Goal: Check status: Check status

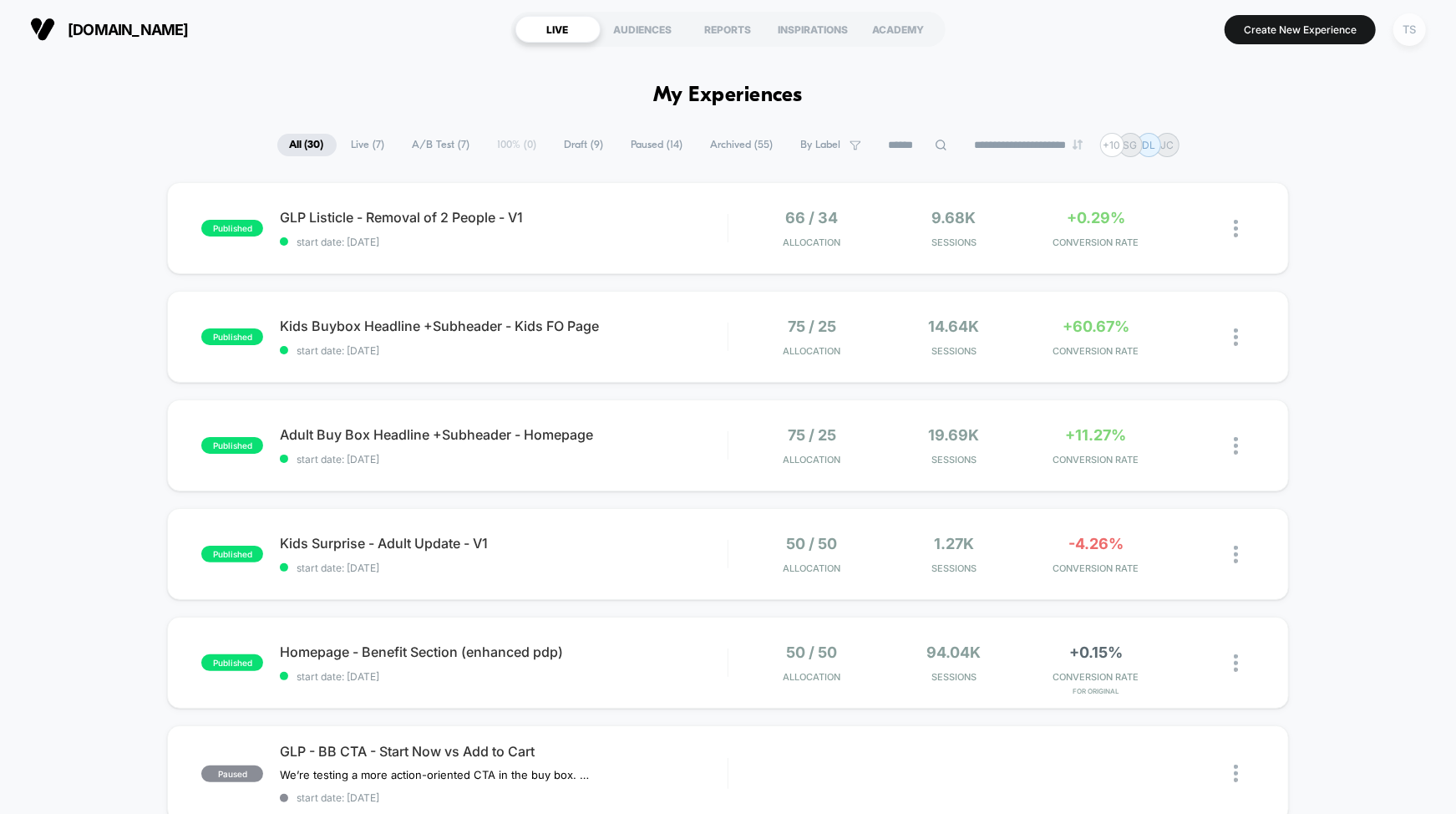
click at [1407, 32] on div "TS" at bounding box center [1409, 30] width 33 height 33
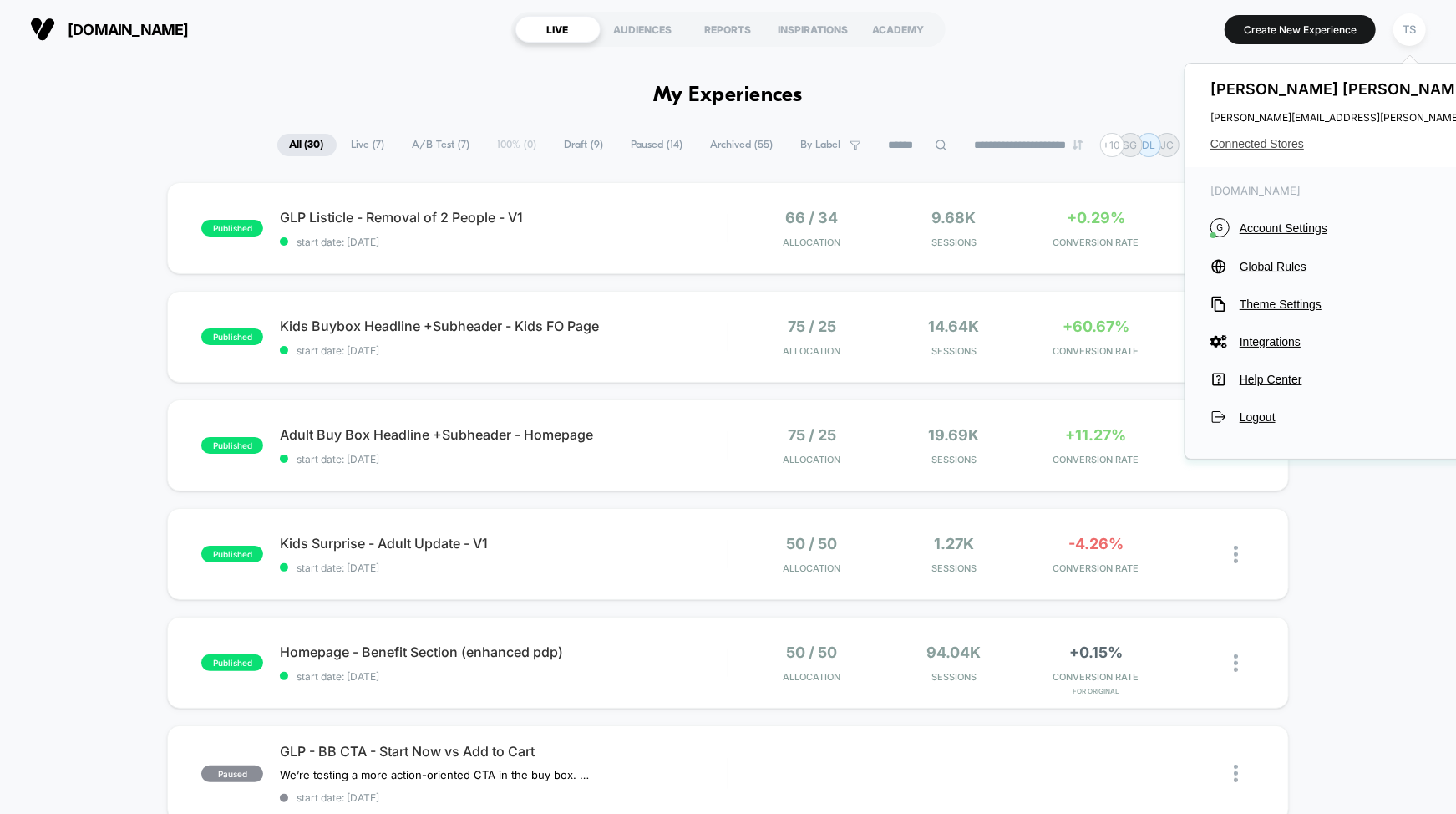
click at [1221, 146] on span "Connected Stores" at bounding box center [1376, 144] width 331 height 13
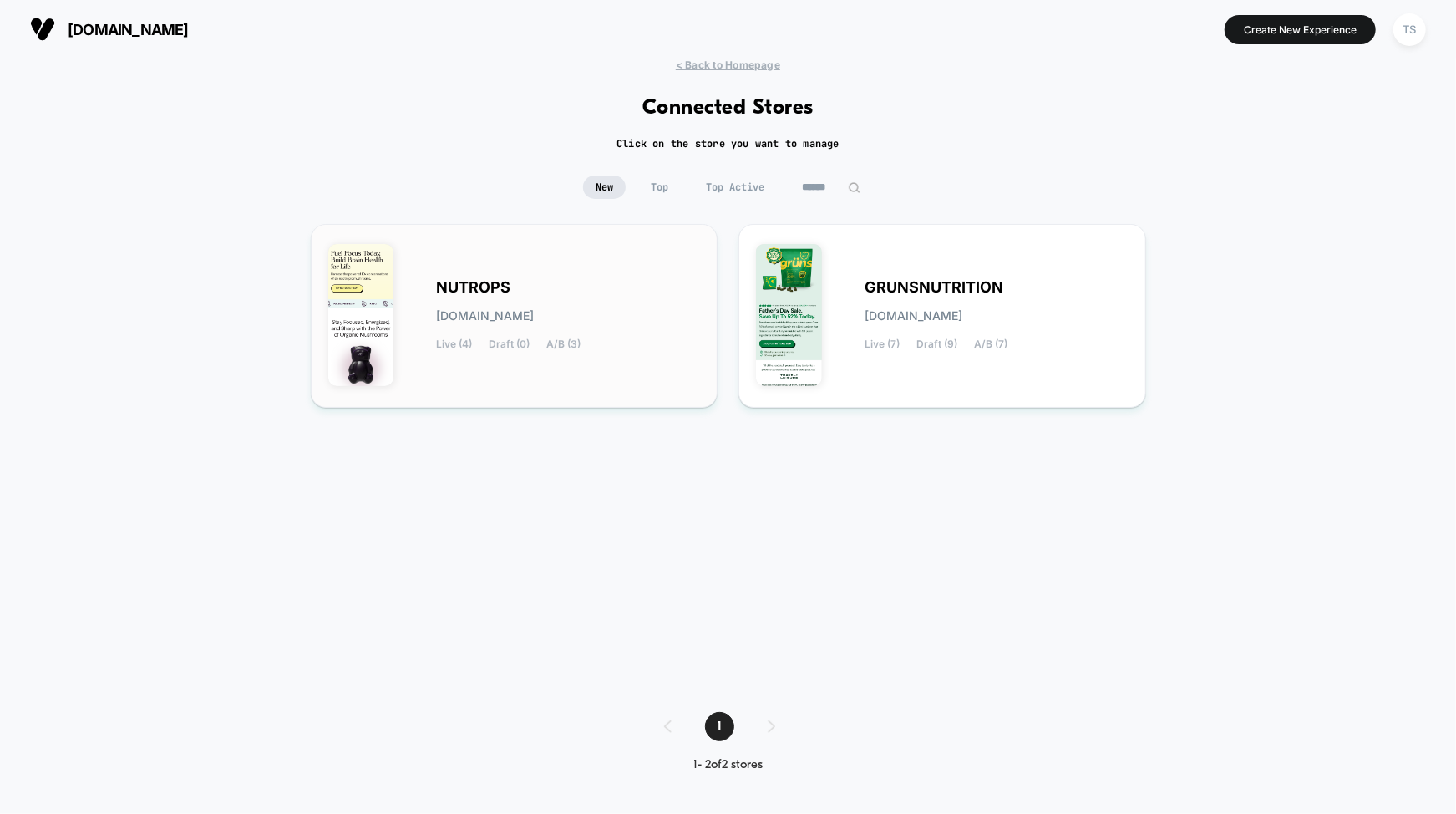
click at [505, 283] on span "NUTROPS" at bounding box center [474, 287] width 75 height 11
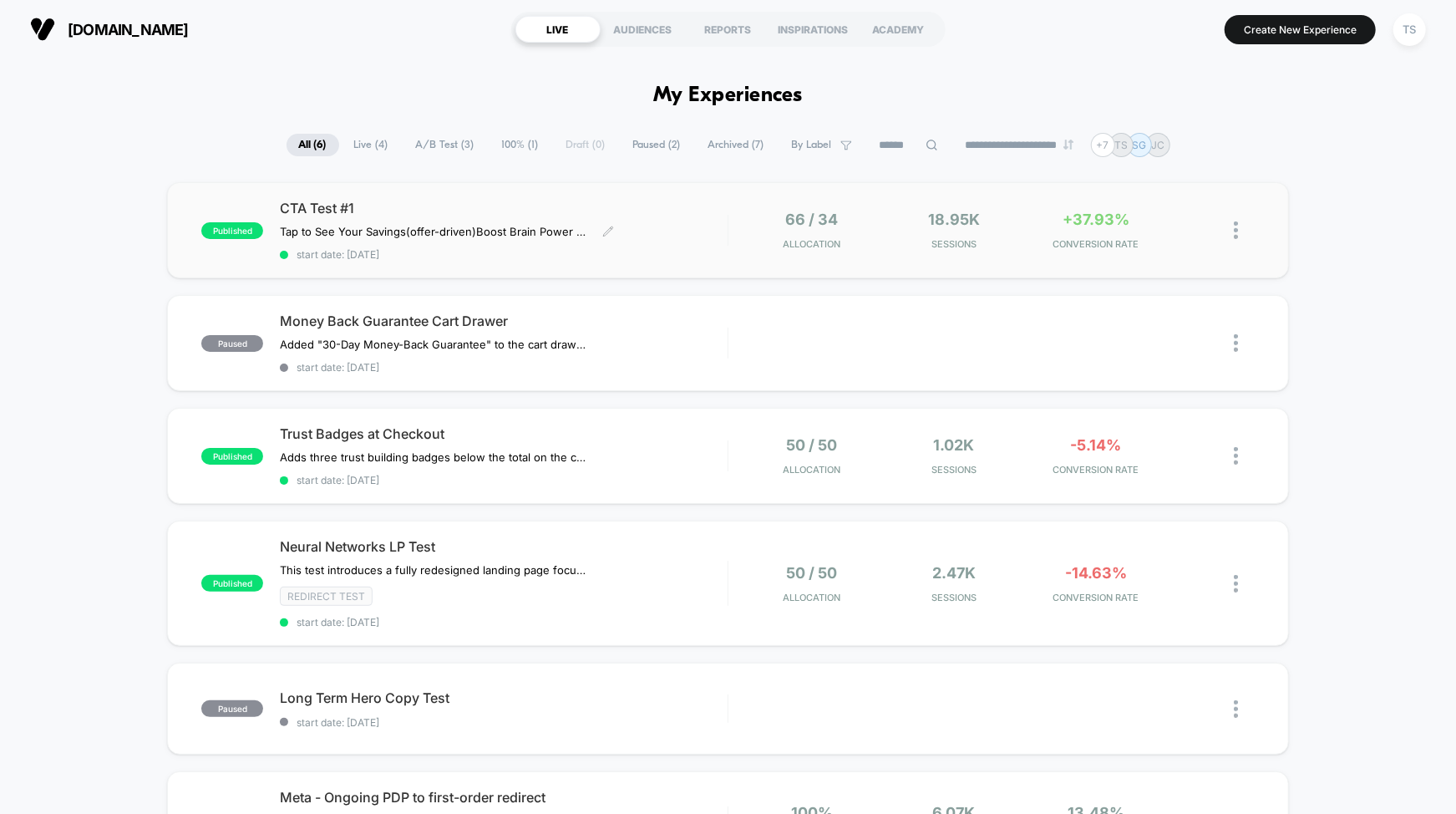
click at [491, 211] on span "CTA Test #1" at bounding box center [503, 208] width 447 height 16
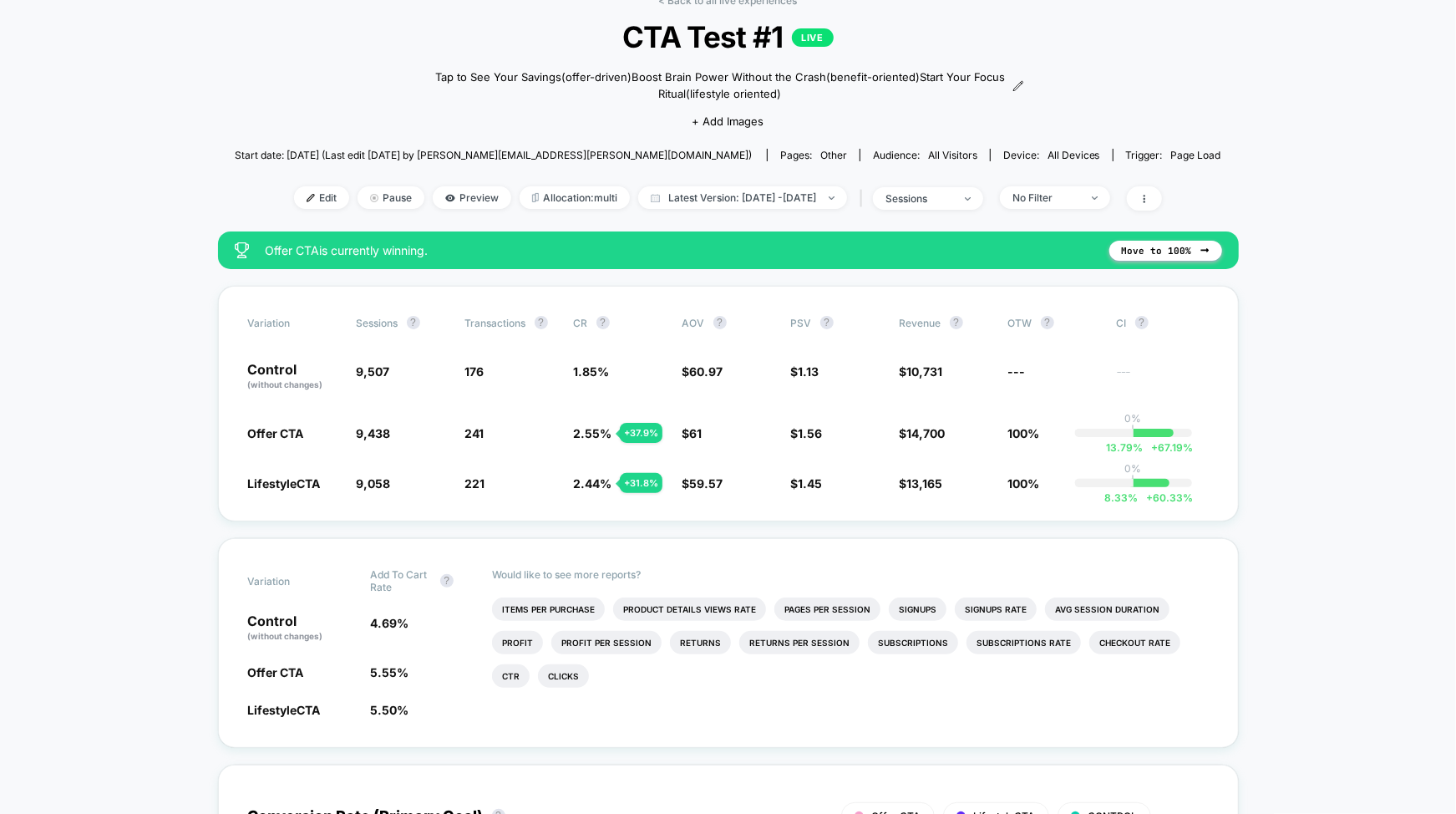
scroll to position [112, 0]
